Goal: Task Accomplishment & Management: Manage account settings

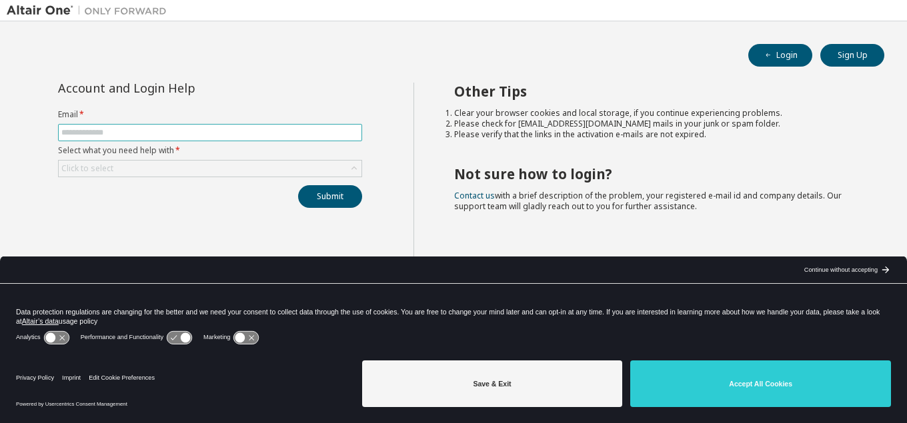
click at [168, 129] on input "text" at bounding box center [209, 132] width 297 height 11
type input "**********"
click at [355, 170] on icon at bounding box center [353, 168] width 13 height 13
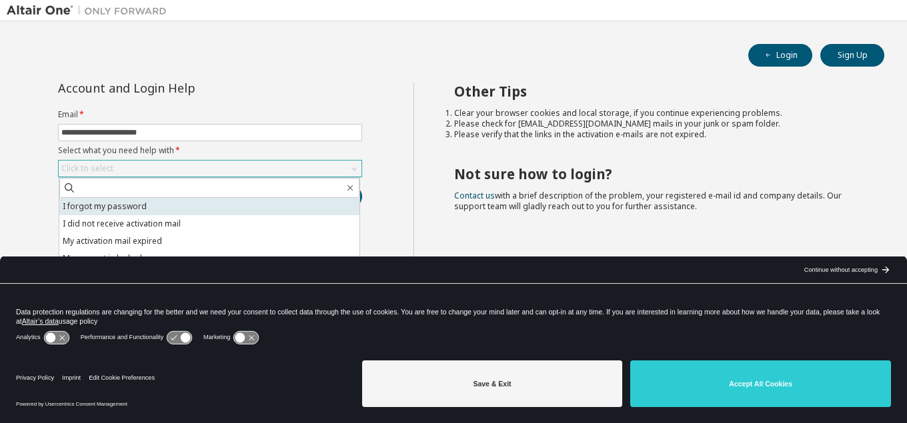
click at [335, 202] on li "I forgot my password" at bounding box center [209, 206] width 300 height 17
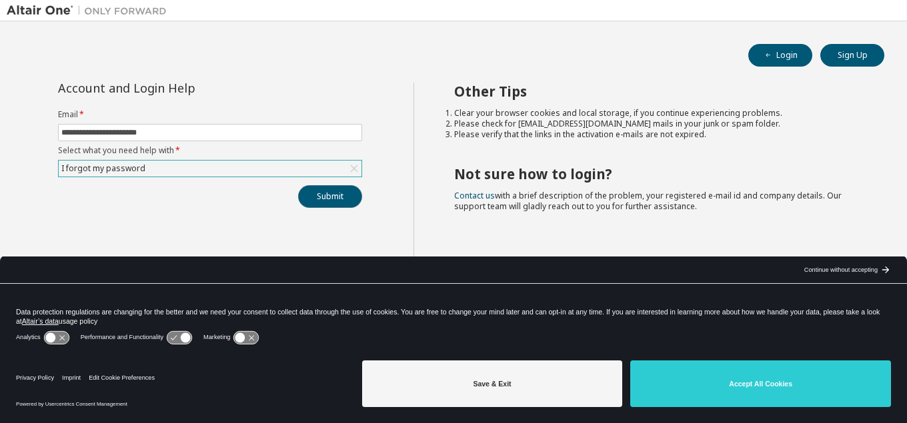
click at [335, 202] on button "Submit" at bounding box center [330, 196] width 64 height 23
click at [330, 193] on button "Submit" at bounding box center [330, 196] width 64 height 23
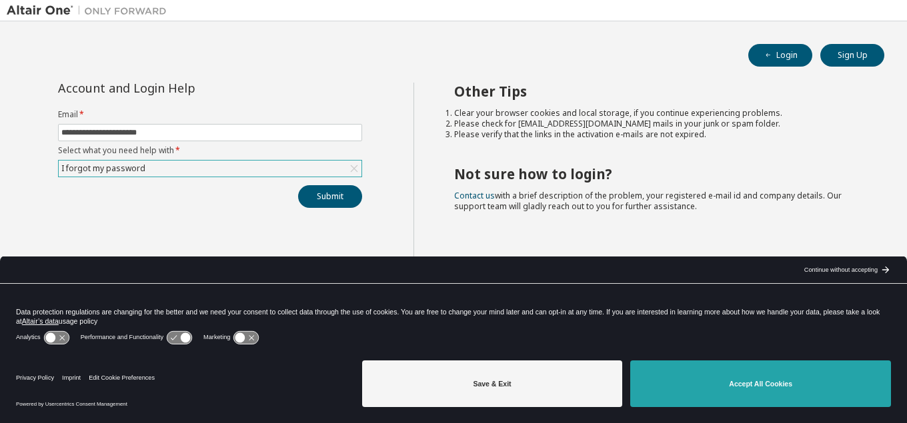
click at [786, 381] on button "Accept All Cookies" at bounding box center [760, 384] width 261 height 47
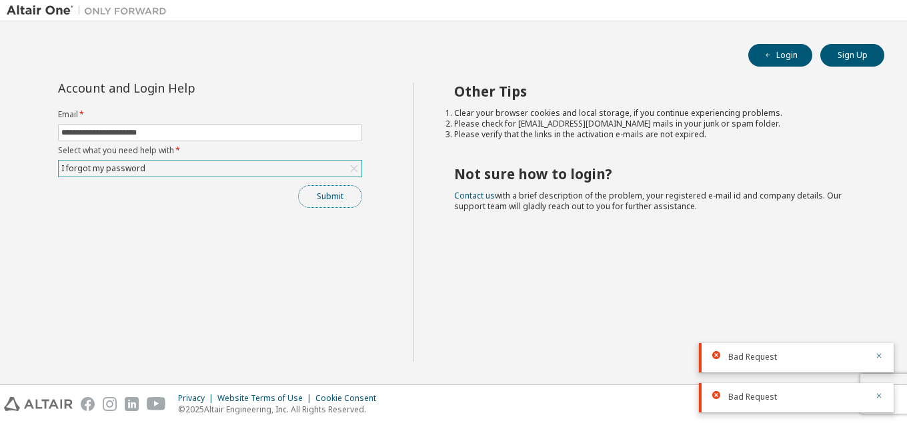
click at [340, 201] on button "Submit" at bounding box center [330, 196] width 64 height 23
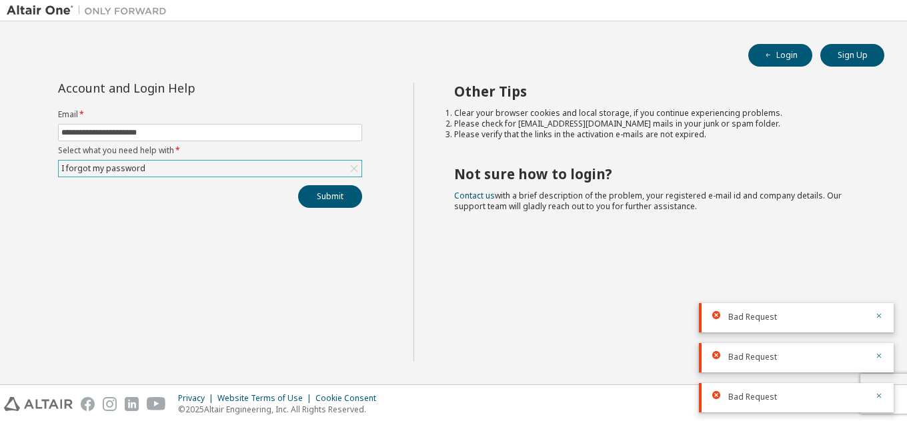
click at [351, 171] on icon at bounding box center [353, 168] width 13 height 13
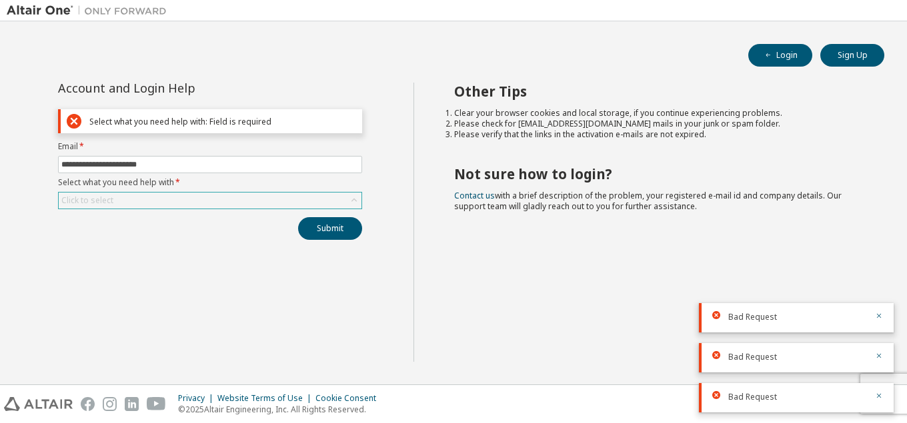
click at [354, 198] on icon at bounding box center [353, 200] width 13 height 13
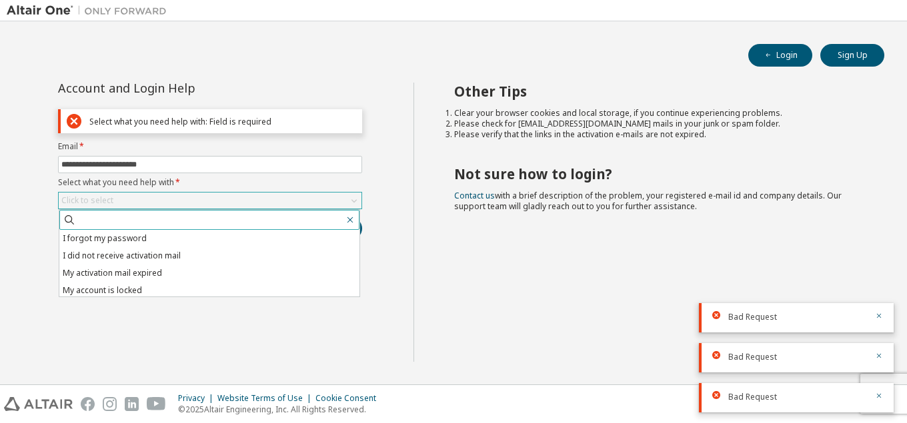
click at [349, 217] on icon "button" at bounding box center [350, 220] width 11 height 11
